Goal: Transaction & Acquisition: Obtain resource

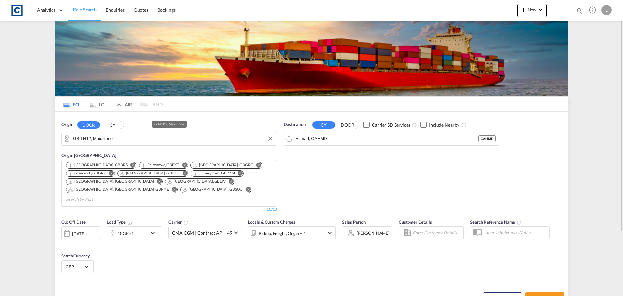
click at [84, 137] on input "GB-TN12, Maidstone" at bounding box center [173, 139] width 201 height 10
type input "r"
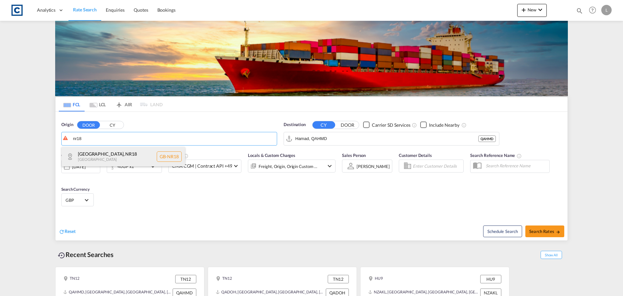
click at [120, 152] on div "[GEOGRAPHIC_DATA] [GEOGRAPHIC_DATA] [GEOGRAPHIC_DATA]-NR18" at bounding box center [123, 156] width 123 height 19
type input "GB-NR18, [GEOGRAPHIC_DATA]"
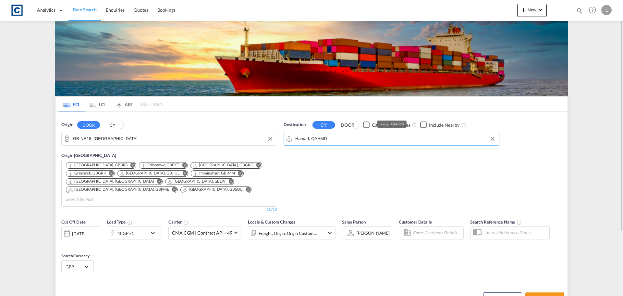
click at [306, 138] on input "Hamad, QAHMD" at bounding box center [395, 139] width 201 height 10
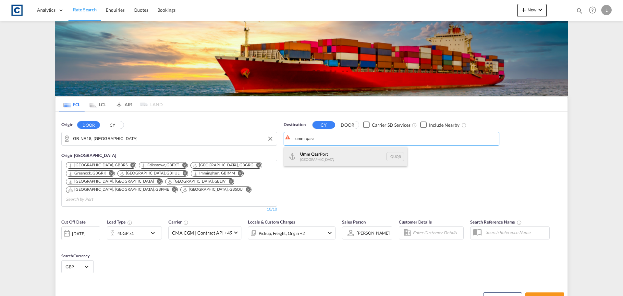
click at [326, 153] on div "Umm Qasr [GEOGRAPHIC_DATA] [GEOGRAPHIC_DATA]" at bounding box center [345, 156] width 123 height 19
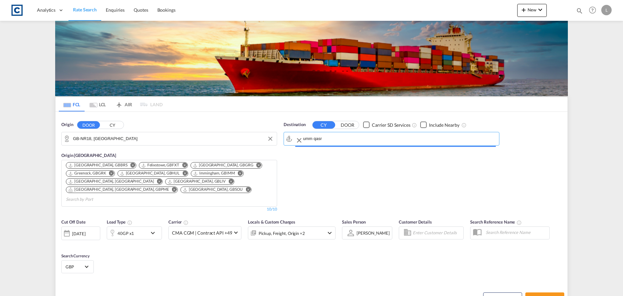
type input "[GEOGRAPHIC_DATA], [GEOGRAPHIC_DATA]"
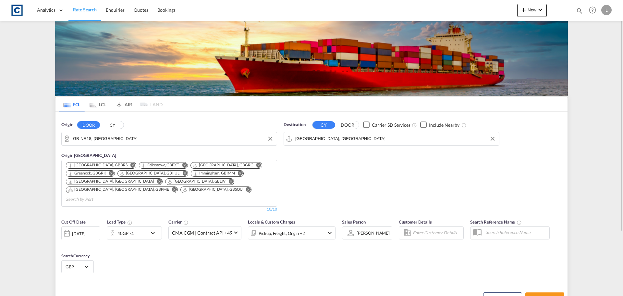
click at [139, 228] on div "40GP x1" at bounding box center [127, 232] width 40 height 13
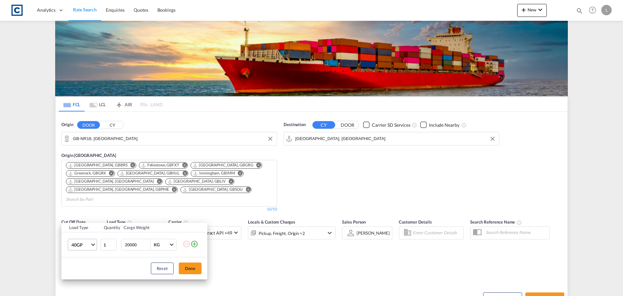
click at [78, 243] on span "40GP" at bounding box center [80, 245] width 19 height 6
drag, startPoint x: 83, startPoint y: 218, endPoint x: 114, endPoint y: 234, distance: 34.4
click at [87, 221] on md-option "20GP" at bounding box center [88, 218] width 44 height 16
click at [189, 266] on button "Done" at bounding box center [190, 268] width 23 height 12
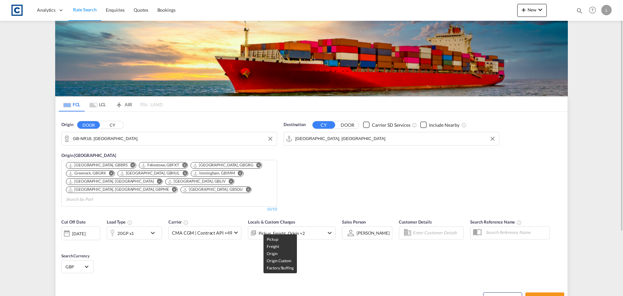
click at [298, 229] on div "Pickup, Freight, Origin +2" at bounding box center [282, 233] width 46 height 9
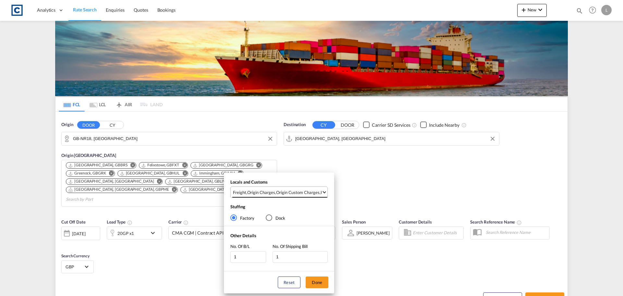
click at [297, 193] on div "Origin Custom Charges" at bounding box center [298, 192] width 44 height 6
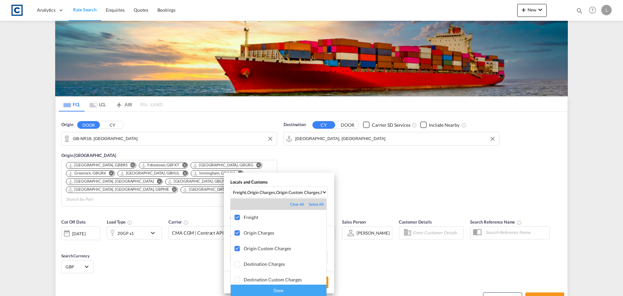
drag, startPoint x: 292, startPoint y: 293, endPoint x: 321, endPoint y: 290, distance: 29.0
click at [293, 293] on div "Done" at bounding box center [279, 289] width 96 height 11
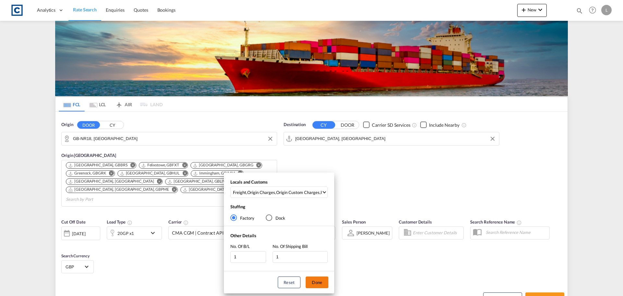
click at [318, 283] on button "Done" at bounding box center [317, 282] width 23 height 12
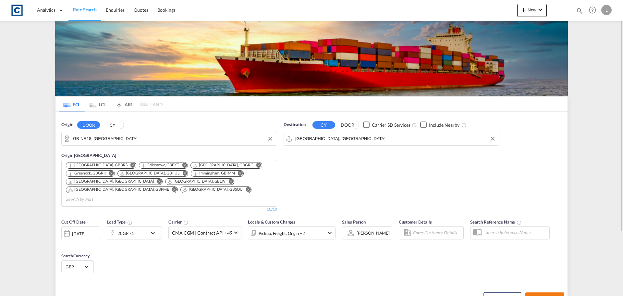
click at [538, 295] on span "Search Rates" at bounding box center [545, 297] width 31 height 5
type input "NR18 to IQUQR / [DATE]"
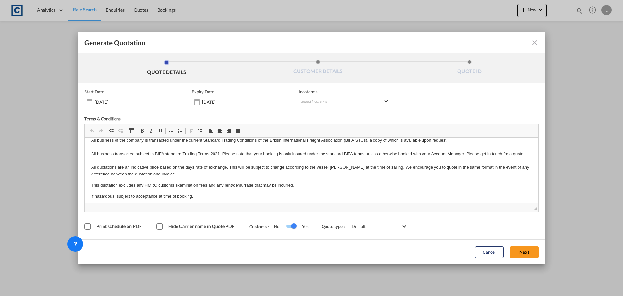
scroll to position [10, 0]
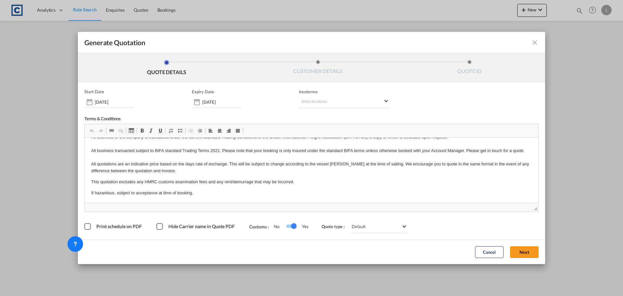
click at [527, 253] on button "Next" at bounding box center [524, 252] width 29 height 12
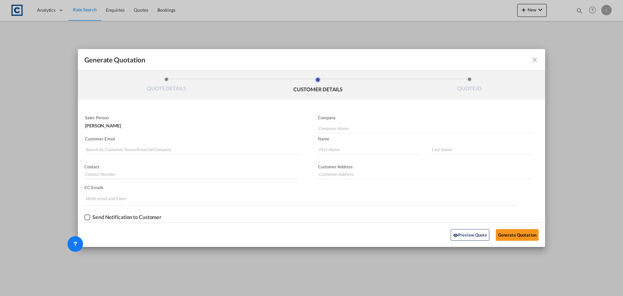
scroll to position [0, 0]
click at [159, 150] on input "Search by Customer Name/Email Id/Company" at bounding box center [192, 149] width 214 height 10
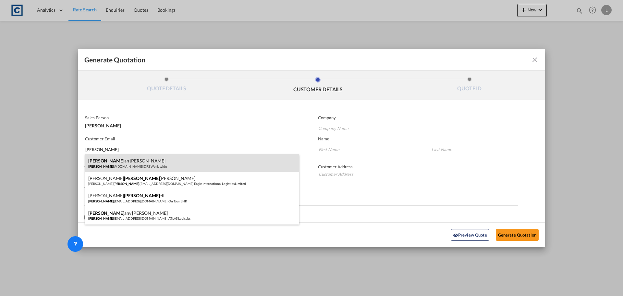
type input "[PERSON_NAME]"
click at [149, 161] on div "[PERSON_NAME] an [PERSON_NAME] @[DOMAIN_NAME] | DFS Worldwide" at bounding box center [192, 163] width 214 height 18
type input "DFS Worldwide"
type input "[PERSON_NAME][EMAIL_ADDRESS][DOMAIN_NAME]"
type input "Bethan"
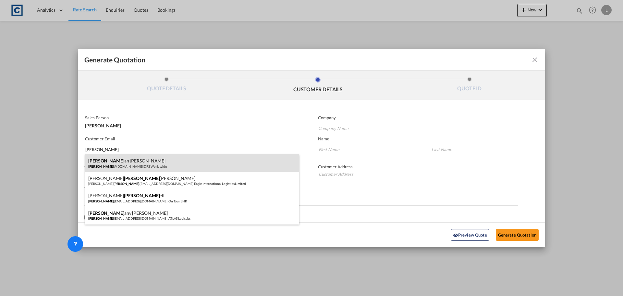
type input "[PERSON_NAME]"
type input "02088670904"
type input "[STREET_ADDRESS][PERSON_NAME]"
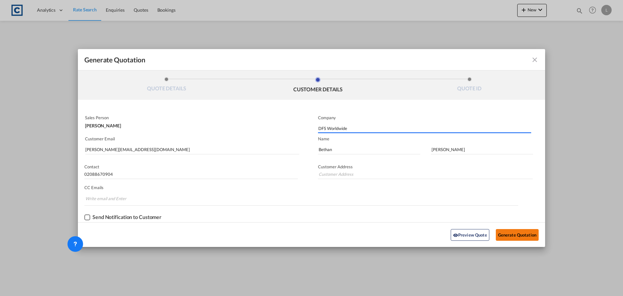
click at [524, 230] on button "Generate Quotation" at bounding box center [517, 235] width 43 height 12
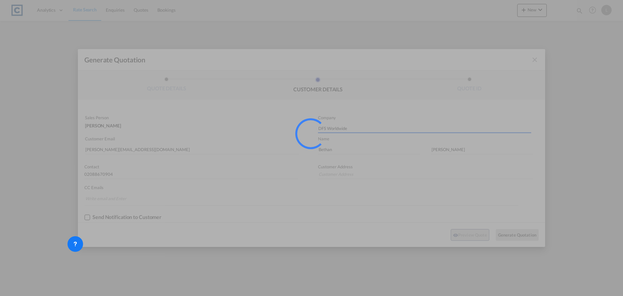
type input "[STREET_ADDRESS][PERSON_NAME]"
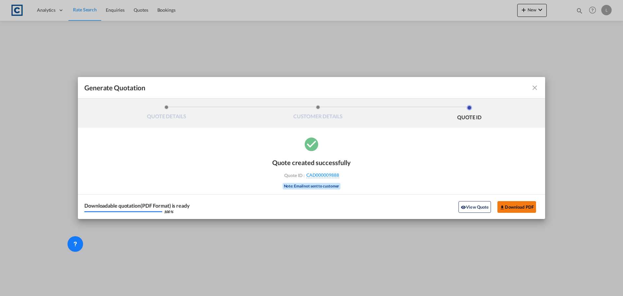
click at [520, 208] on button "Download PDF" at bounding box center [517, 207] width 39 height 12
click at [535, 90] on md-icon "icon-close fg-AAA8AD cursor m-0" at bounding box center [535, 88] width 8 height 8
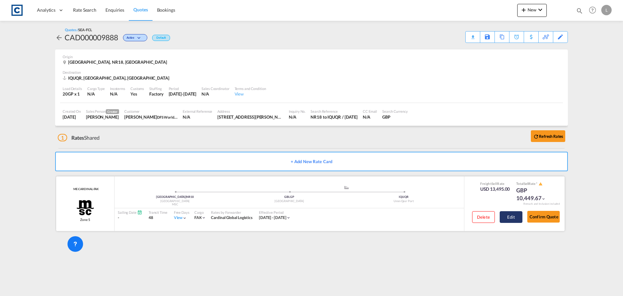
click at [510, 217] on button "Edit" at bounding box center [511, 217] width 23 height 12
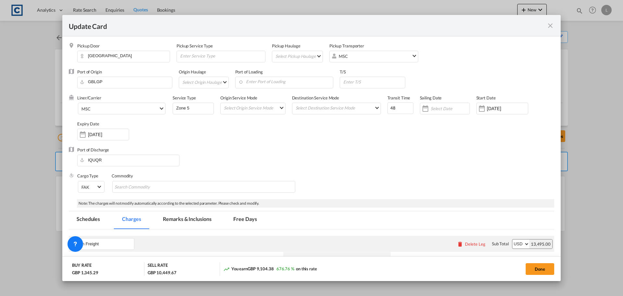
select select "per B/L"
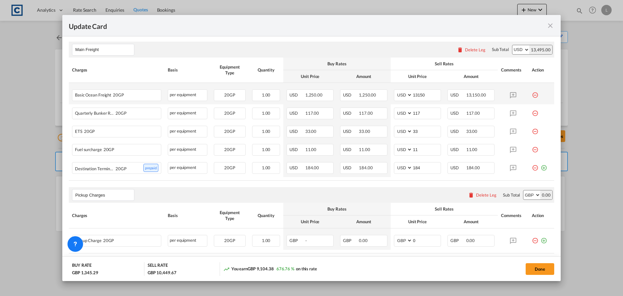
scroll to position [195, 0]
drag, startPoint x: 426, startPoint y: 92, endPoint x: 390, endPoint y: 94, distance: 36.8
click at [391, 94] on td "AED AFN ALL AMD ANG AOA ARS AUD AWG AZN BAM BBD BDT BGN BHD BIF BMD BND [PERSON…" at bounding box center [418, 92] width 54 height 21
click at [417, 93] on input "13250" at bounding box center [427, 94] width 28 height 10
type input "1350"
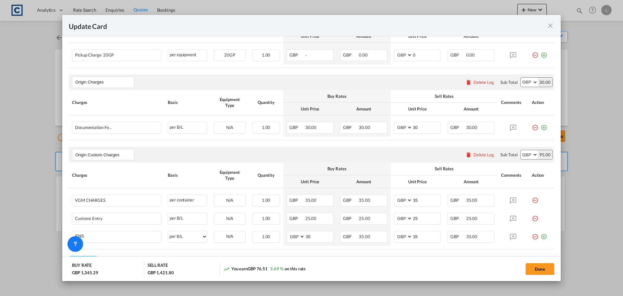
scroll to position [416, 0]
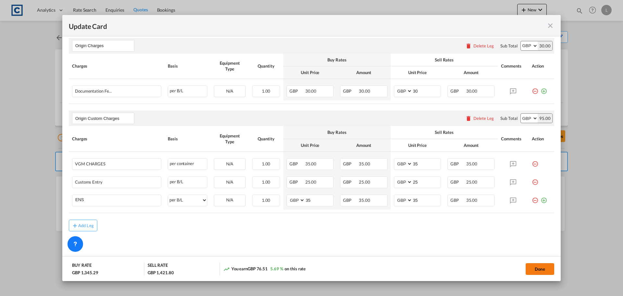
click at [549, 270] on button "Done" at bounding box center [540, 269] width 29 height 12
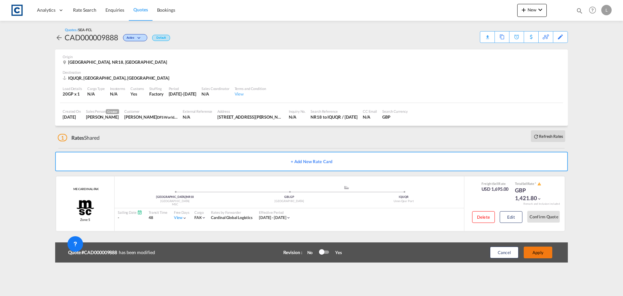
click at [540, 251] on button "Apply" at bounding box center [538, 252] width 29 height 12
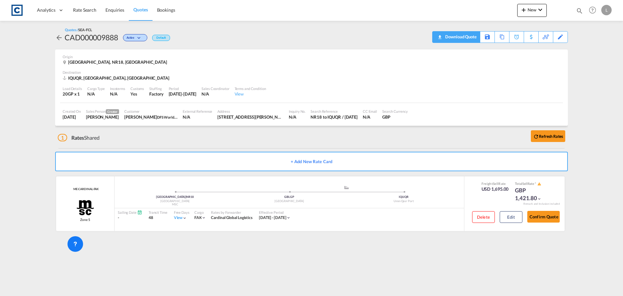
click at [443, 38] on span "Quote PDF is not available at this time" at bounding box center [440, 36] width 8 height 10
